Goal: Task Accomplishment & Management: Manage account settings

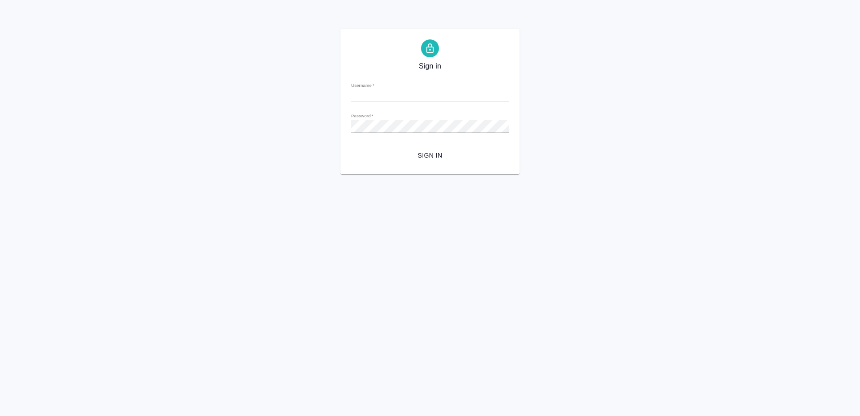
type input "t.zoria@awatera.com"
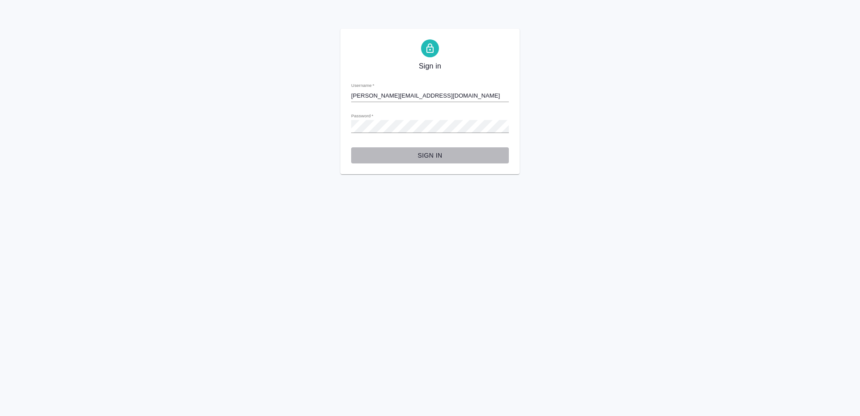
click at [412, 154] on span "Sign in" at bounding box center [429, 155] width 143 height 11
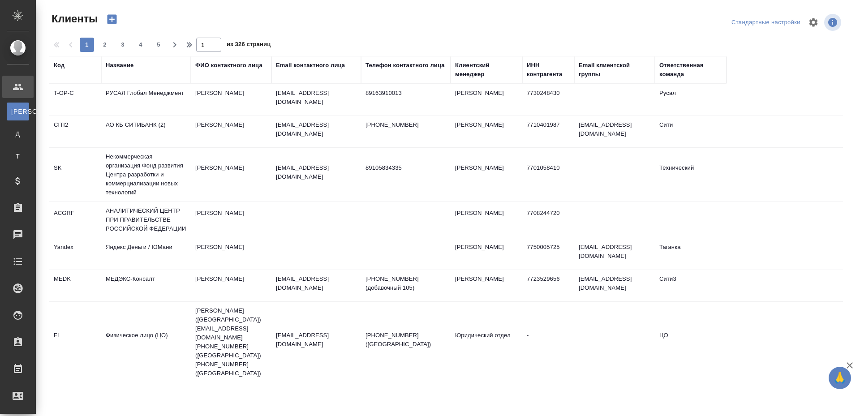
select select "RU"
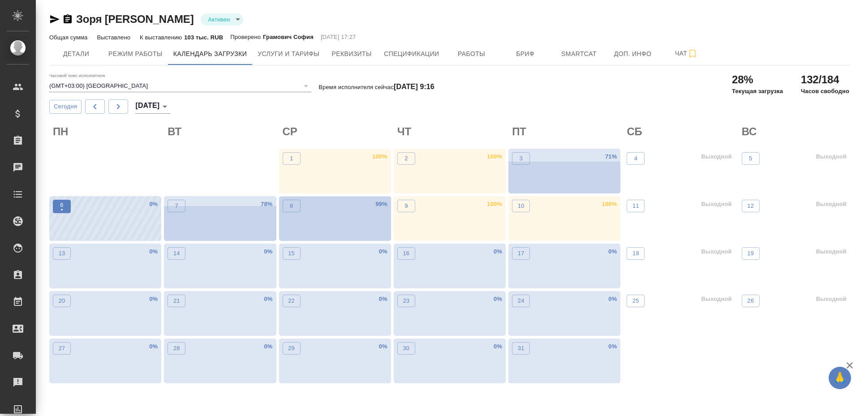
click at [61, 208] on p "•" at bounding box center [61, 210] width 3 height 9
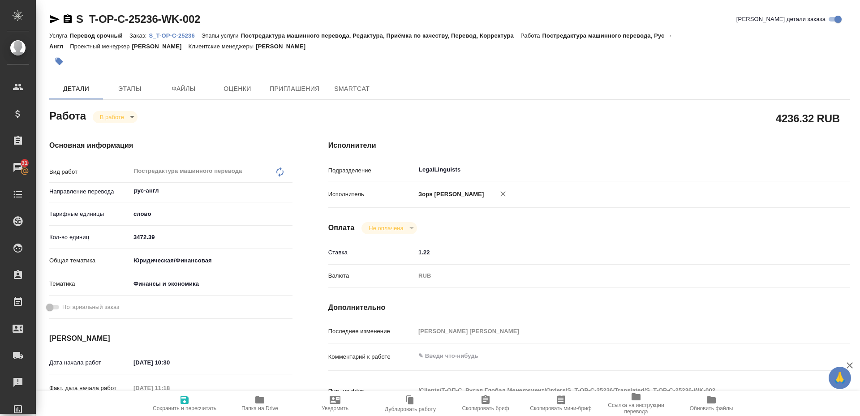
click at [116, 119] on body "🙏 .cls-1 fill:#fff; AWATERA Zoria Tatiana Клиенты Спецификации Заказы 31 Чаты T…" at bounding box center [430, 208] width 860 height 416
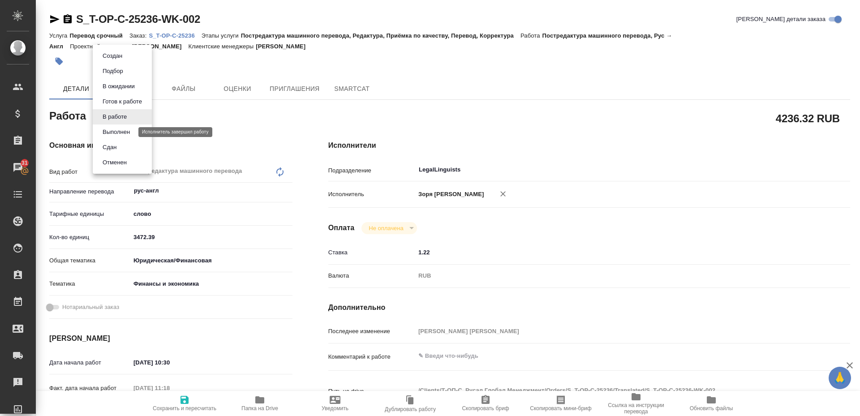
click at [114, 129] on button "Выполнен" at bounding box center [116, 132] width 33 height 10
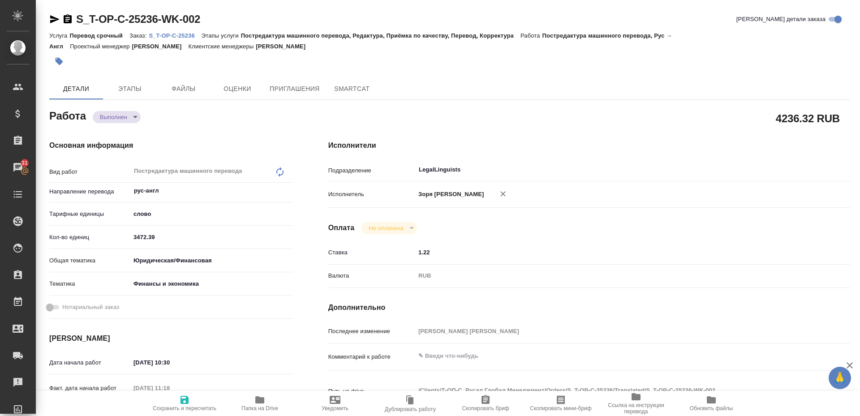
type textarea "x"
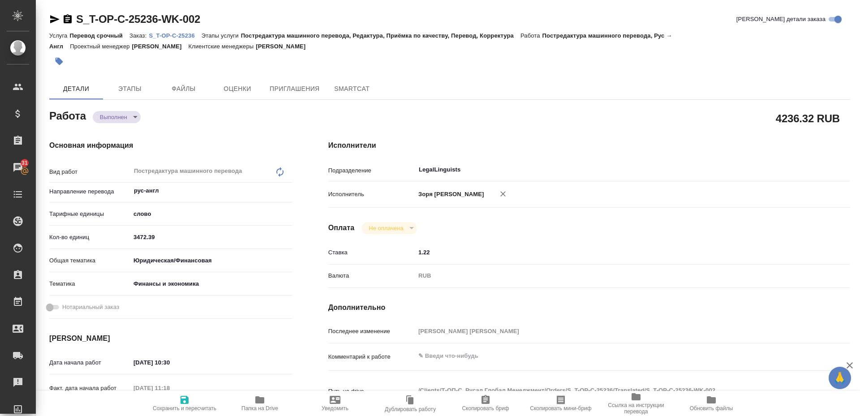
type textarea "x"
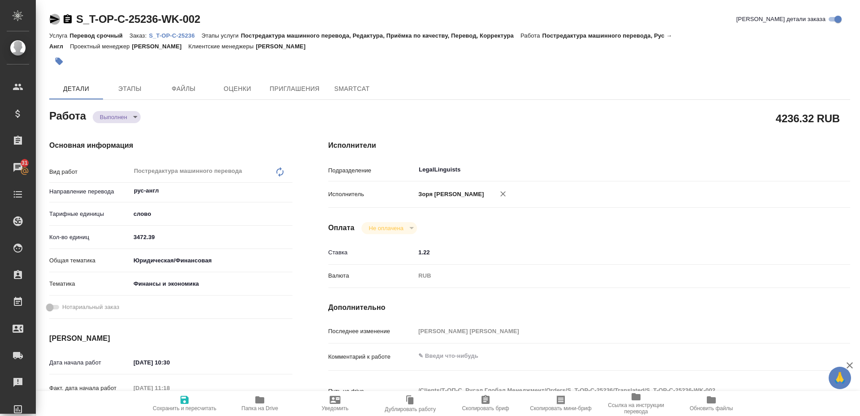
click at [56, 20] on icon "button" at bounding box center [54, 19] width 9 height 8
type textarea "x"
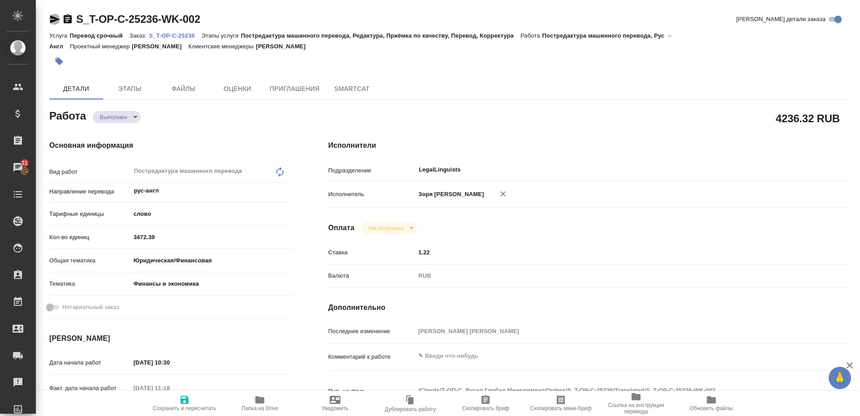
type textarea "x"
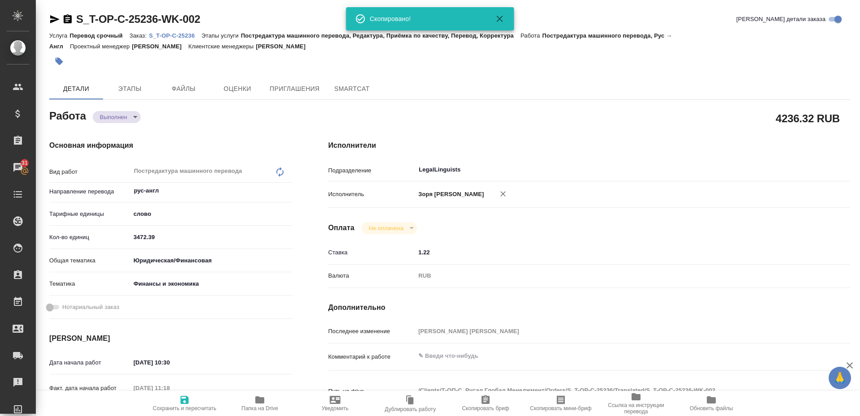
type textarea "x"
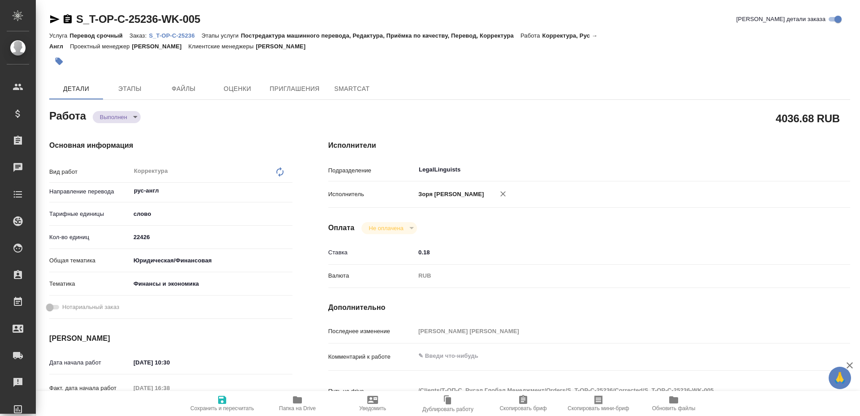
type textarea "x"
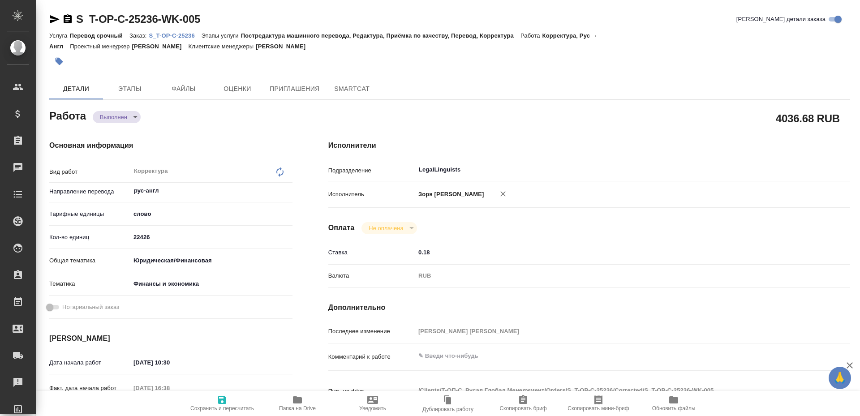
type textarea "x"
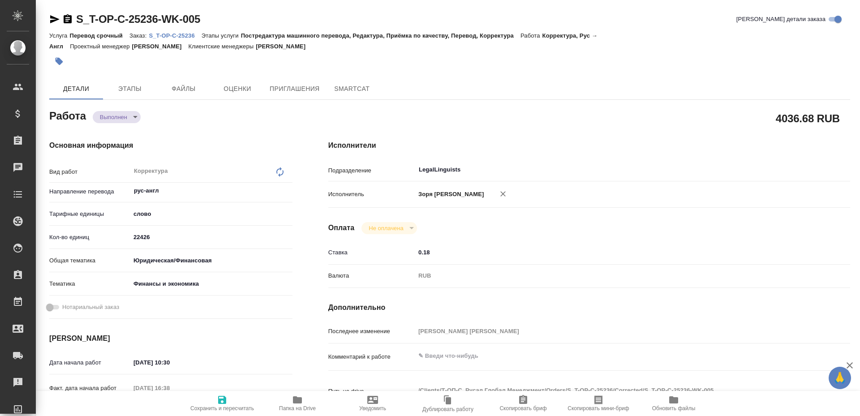
type textarea "x"
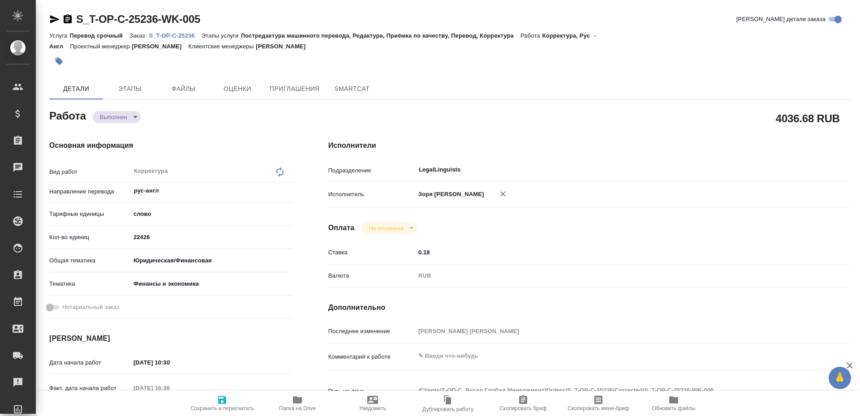
click at [296, 397] on icon "button" at bounding box center [297, 399] width 9 height 7
type textarea "x"
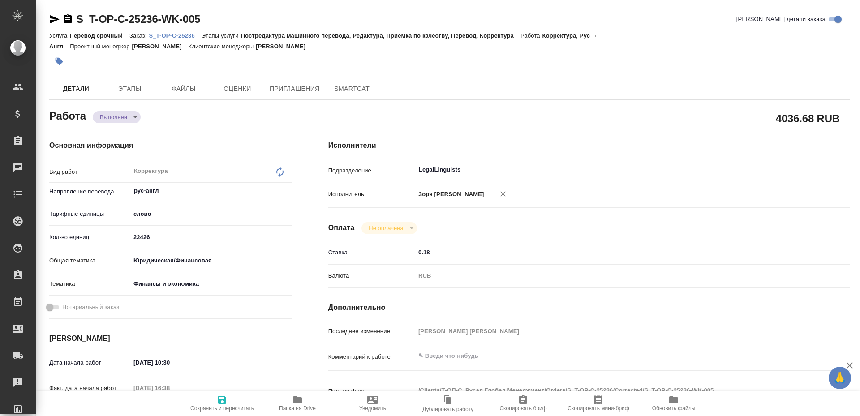
type textarea "x"
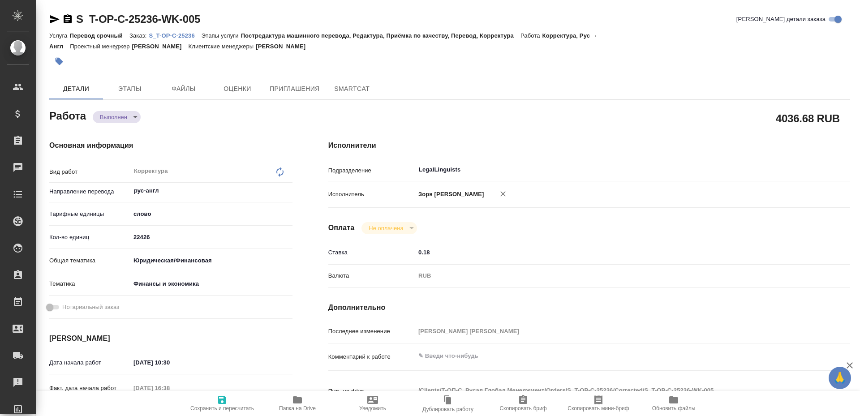
type textarea "x"
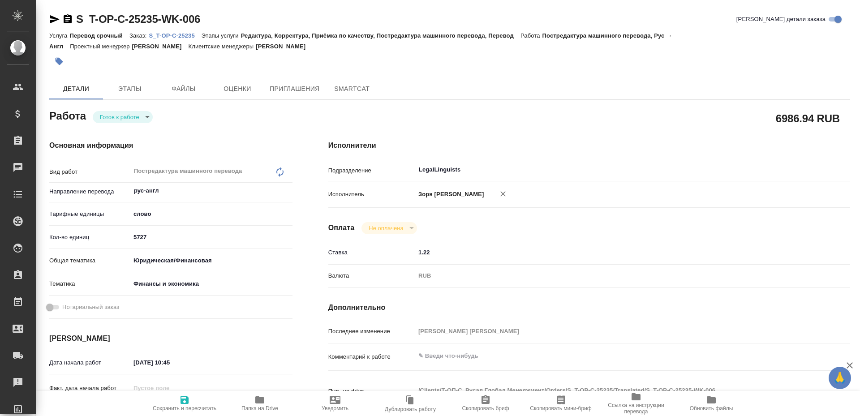
type textarea "x"
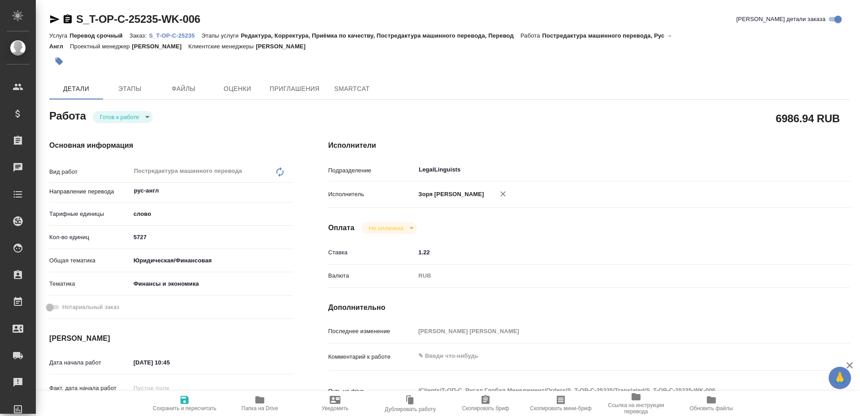
type textarea "x"
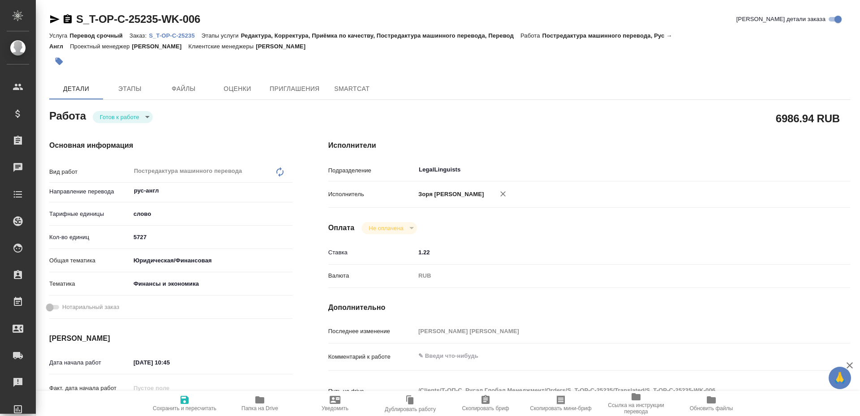
click at [122, 119] on body "🙏 .cls-1 fill:#fff; AWATERA Zoria Tatiana Клиенты Спецификации Заказы Чаты Todo…" at bounding box center [430, 208] width 860 height 416
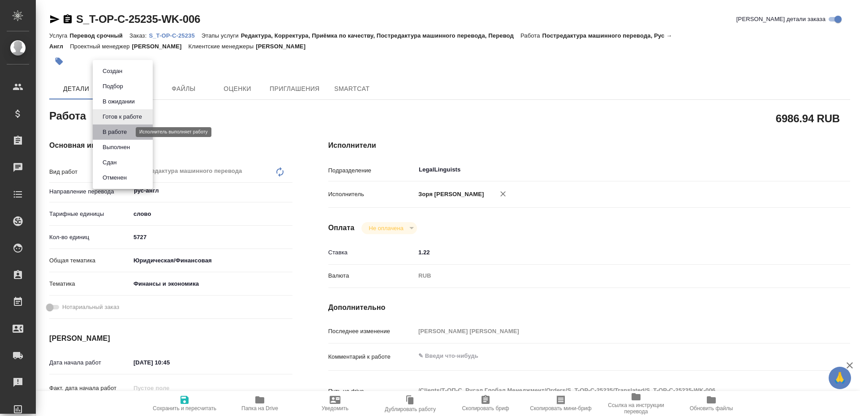
click at [116, 133] on button "В работе" at bounding box center [115, 132] width 30 height 10
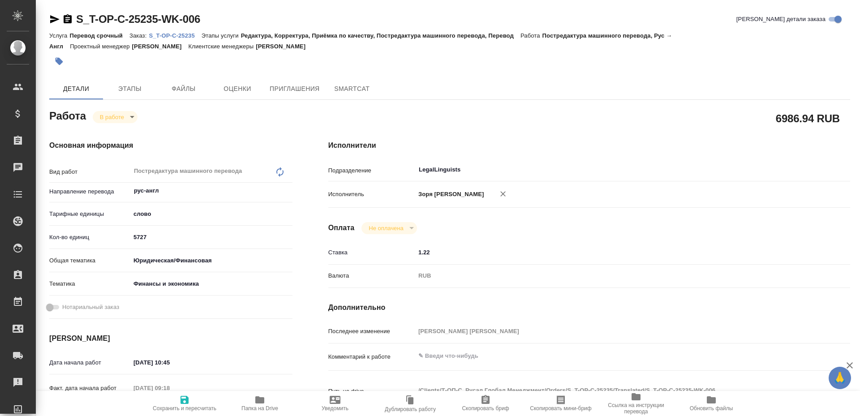
type textarea "x"
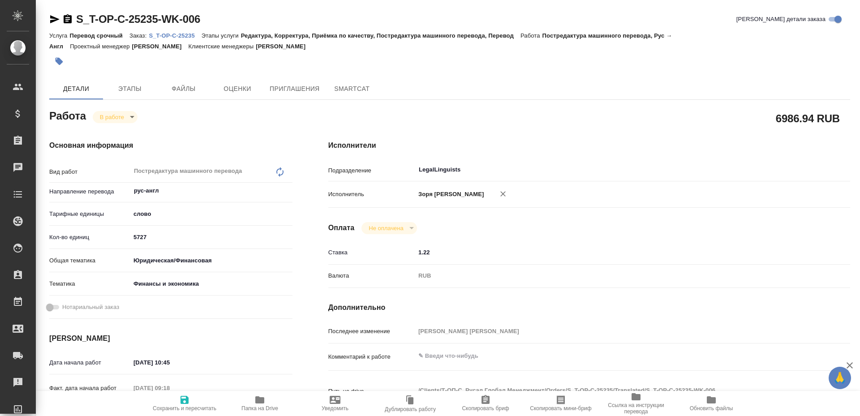
type textarea "x"
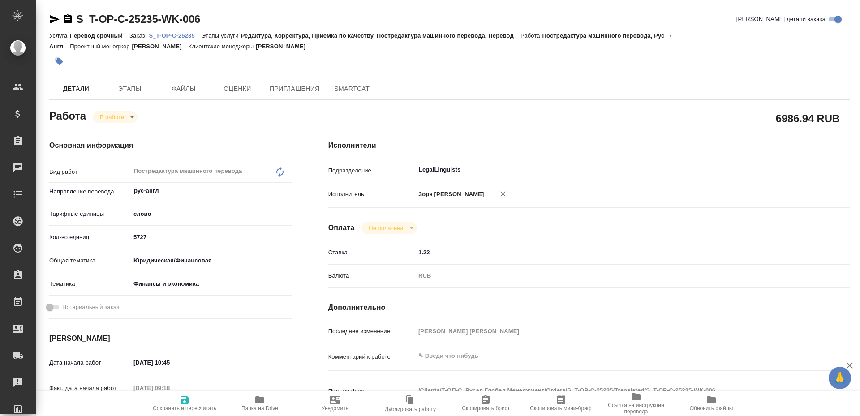
click at [267, 401] on span "Папка на Drive" at bounding box center [259, 403] width 64 height 17
type textarea "x"
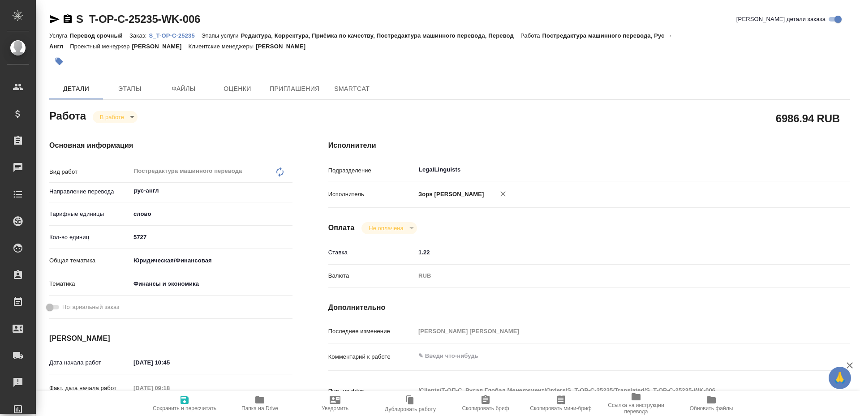
type textarea "x"
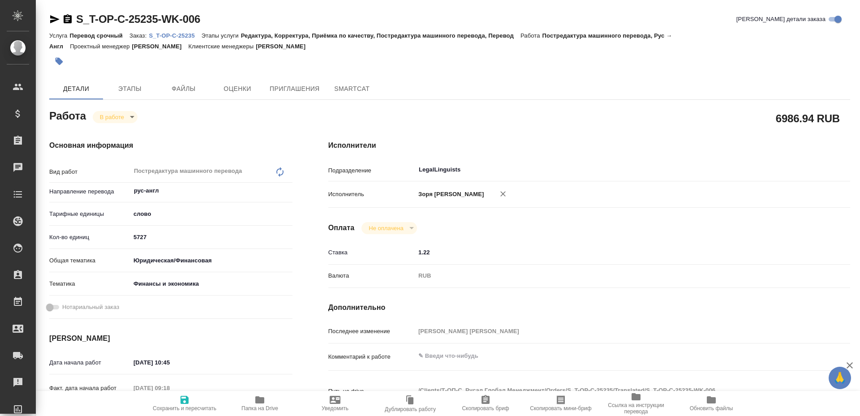
type textarea "x"
